Goal: Information Seeking & Learning: Learn about a topic

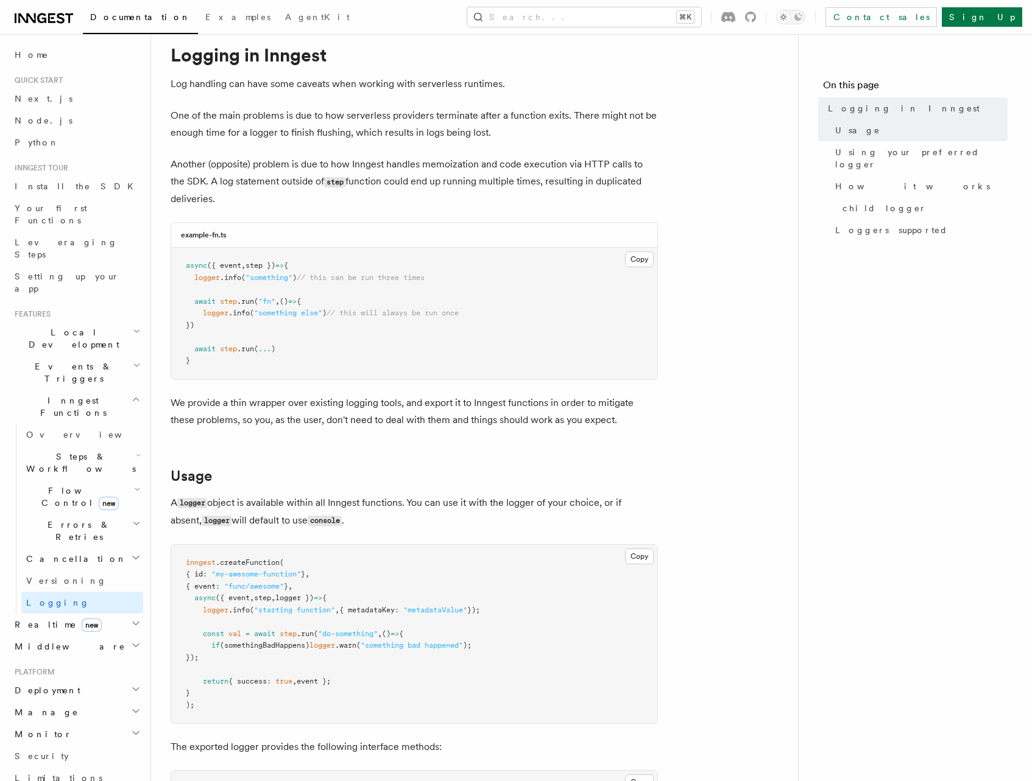
scroll to position [40, 0]
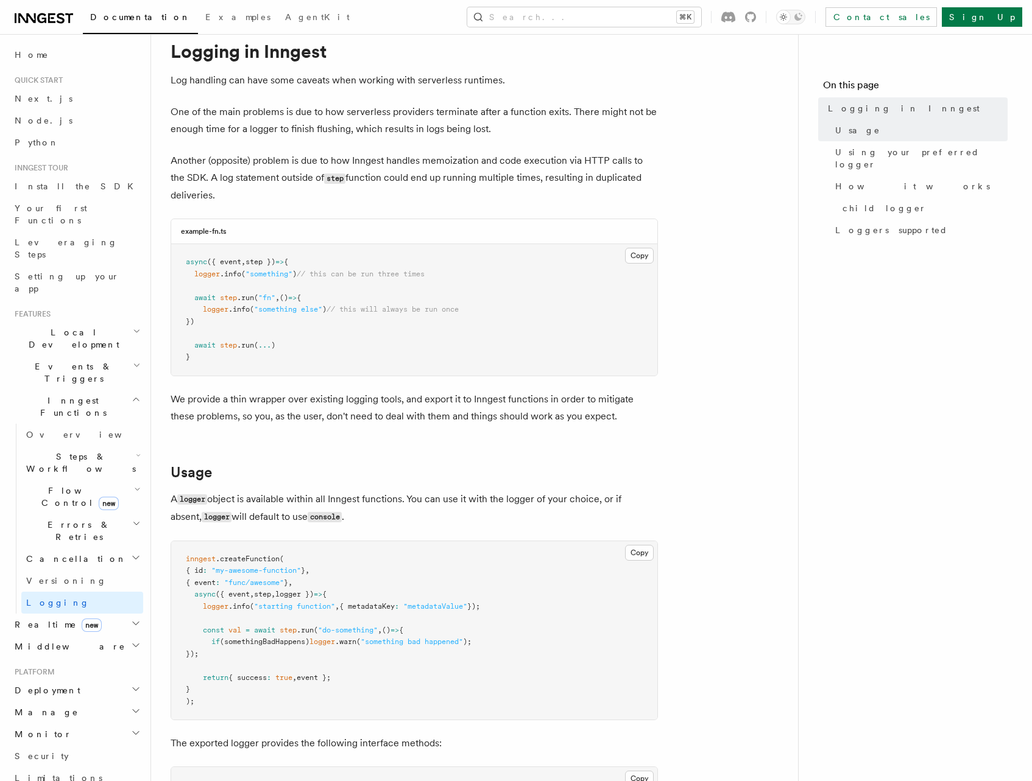
click at [189, 175] on p "Another (opposite) problem is due to how Inngest handles memoization and code e…" at bounding box center [414, 178] width 487 height 52
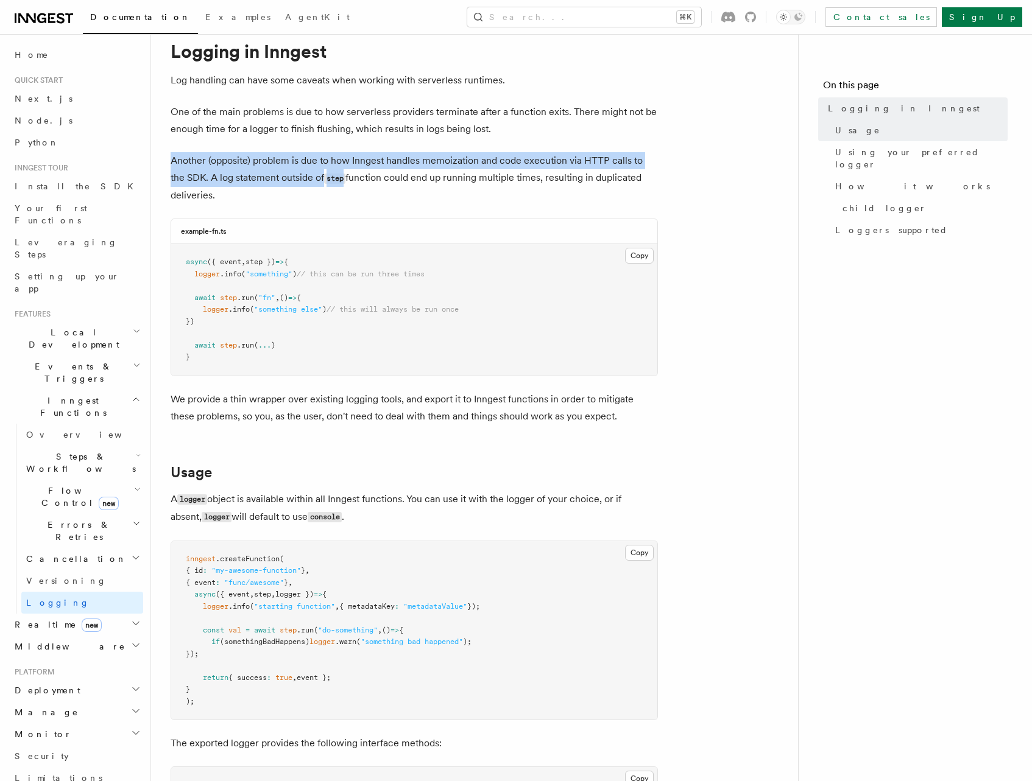
click at [189, 175] on p "Another (opposite) problem is due to how Inngest handles memoization and code e…" at bounding box center [414, 178] width 487 height 52
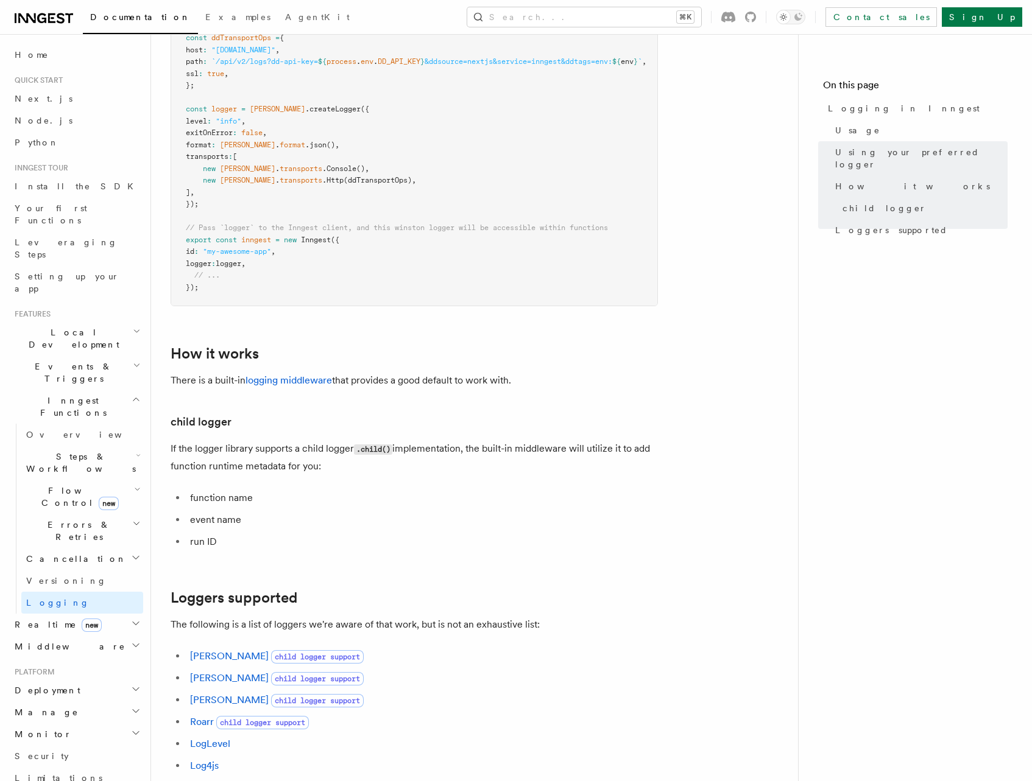
scroll to position [1180, 0]
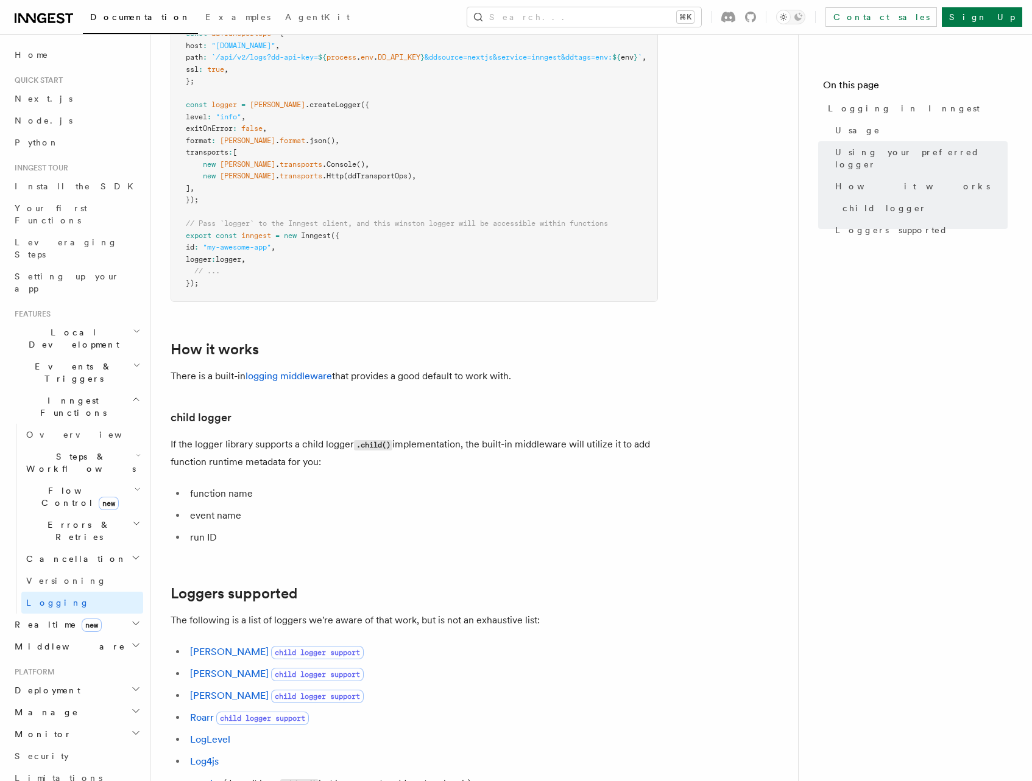
click at [246, 467] on p "If the logger library supports a child logger .child() implementation, the buil…" at bounding box center [414, 453] width 487 height 35
click at [246, 466] on p "If the logger library supports a child logger .child() implementation, the buil…" at bounding box center [414, 453] width 487 height 35
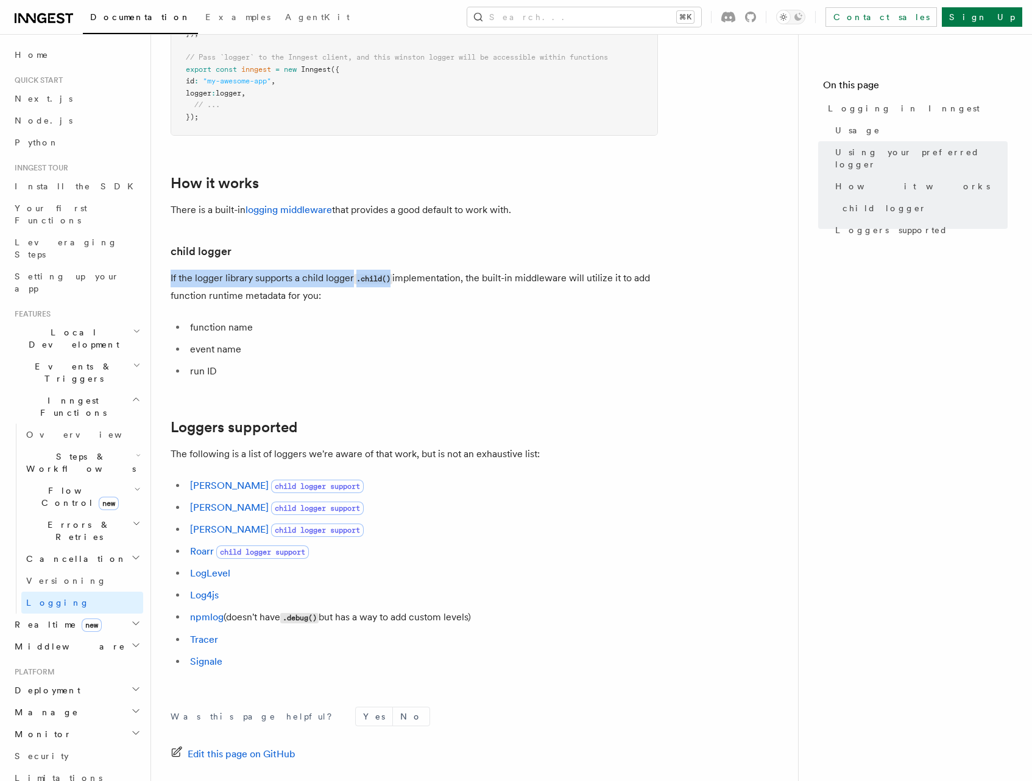
scroll to position [1349, 0]
click at [219, 460] on p "The following is a list of loggers we're aware of that work, but is not an exha…" at bounding box center [414, 451] width 487 height 17
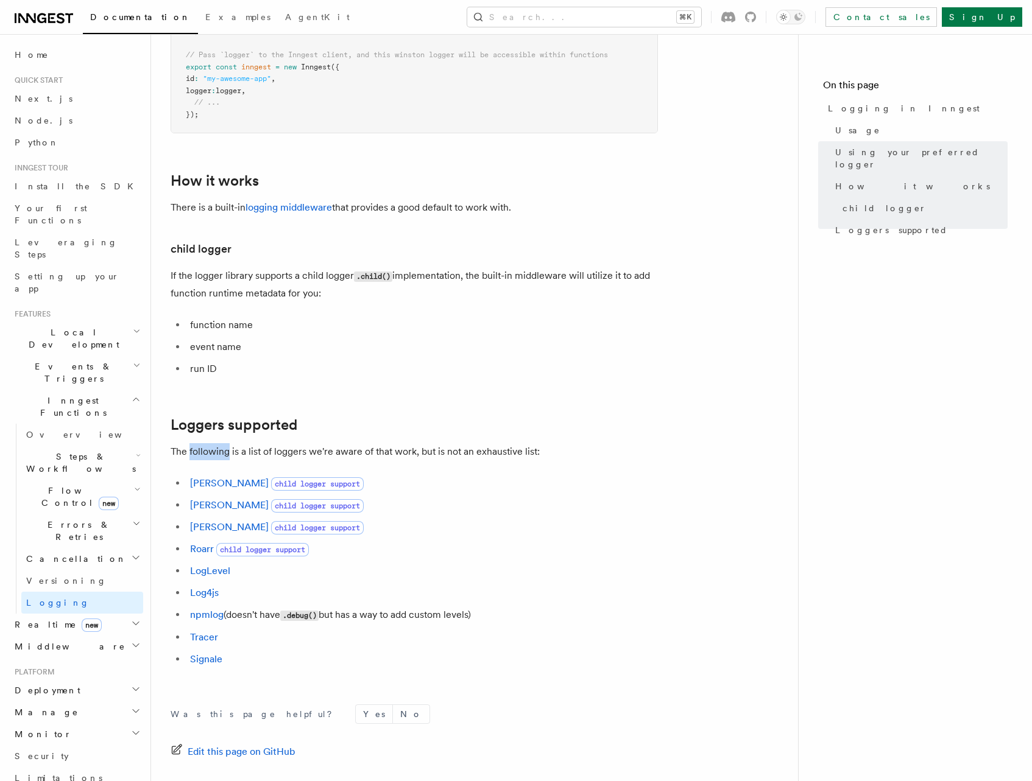
click at [219, 460] on p "The following is a list of loggers we're aware of that work, but is not an exha…" at bounding box center [414, 451] width 487 height 17
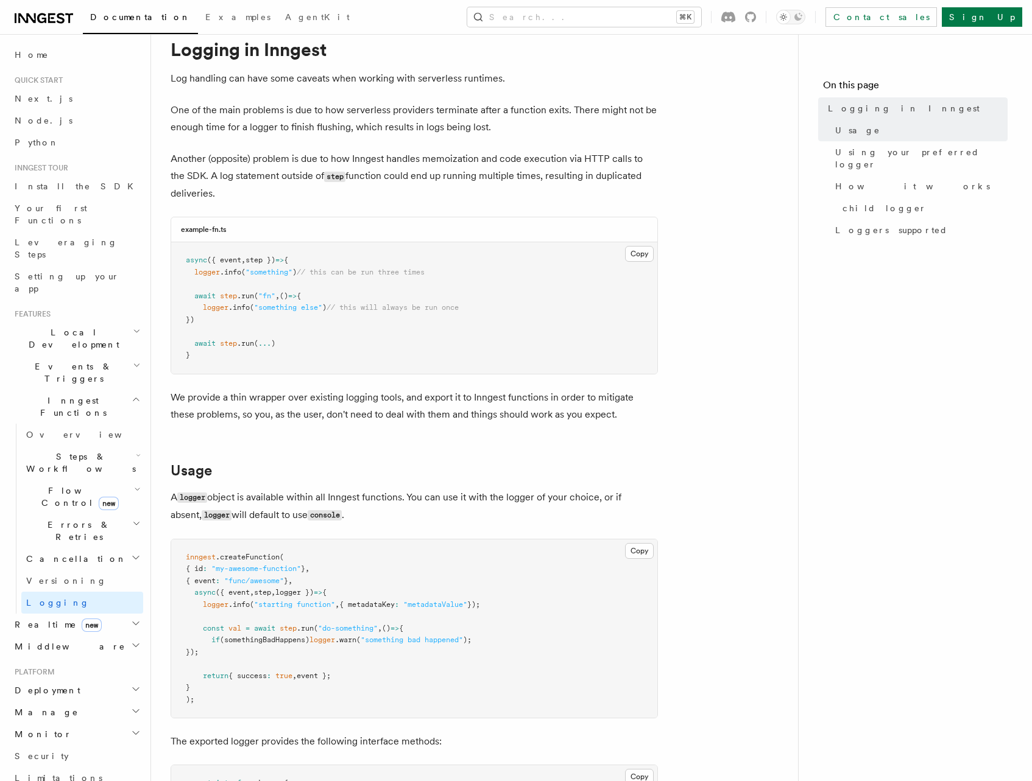
scroll to position [0, 0]
